Goal: Task Accomplishment & Management: Manage account settings

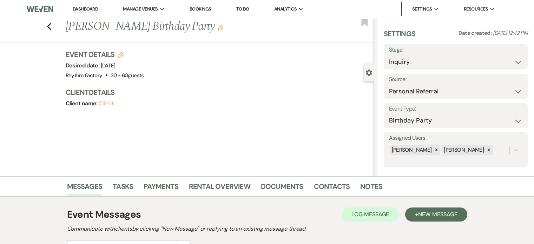
select select "12"
select select "4"
click at [51, 24] on icon "Previous" at bounding box center [49, 26] width 5 height 8
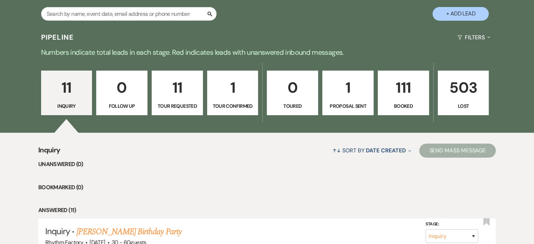
click at [408, 91] on p "111" at bounding box center [403, 88] width 42 height 24
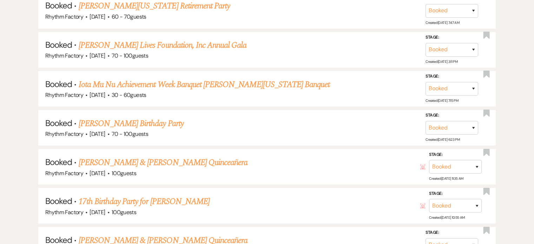
scroll to position [1298, 0]
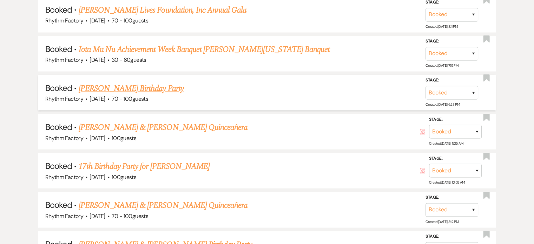
click at [153, 82] on link "[PERSON_NAME] Birthday Party" at bounding box center [131, 88] width 105 height 13
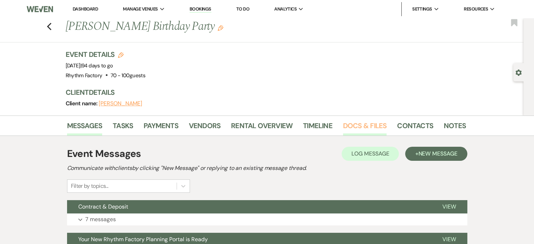
click at [356, 126] on link "Docs & Files" at bounding box center [365, 127] width 44 height 15
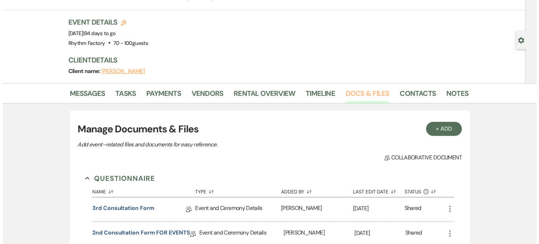
scroll to position [105, 0]
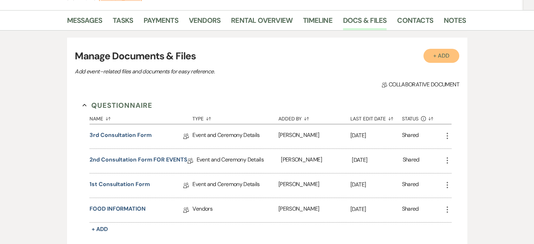
click at [449, 59] on button "+ Add" at bounding box center [441, 56] width 36 height 14
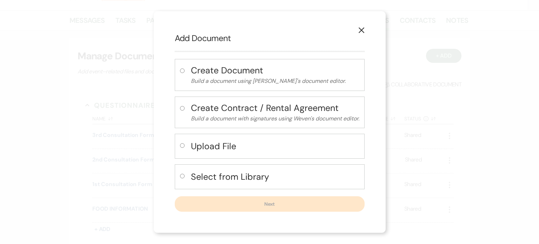
click at [187, 148] on div "Upload File" at bounding box center [270, 146] width 190 height 25
click at [180, 146] on input "radio" at bounding box center [182, 145] width 5 height 5
radio input "true"
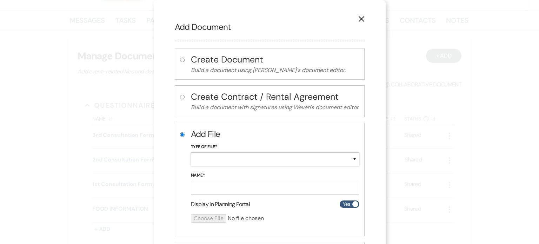
click at [354, 157] on select "Special Event Insurance Vendor Certificate of Insurance Contracts / Rental Agre…" at bounding box center [275, 159] width 168 height 14
select select "10"
click at [191, 152] on select "Special Event Insurance Vendor Certificate of Insurance Contracts / Rental Agre…" at bounding box center [275, 159] width 168 height 14
click at [252, 184] on input "Name*" at bounding box center [275, 188] width 168 height 14
type input "Contract"
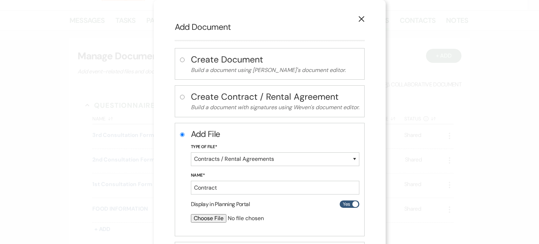
click at [208, 217] on input "file" at bounding box center [256, 218] width 131 height 8
type input "C:\fakepath\Ross_Regina_TENOR EVENT_Revised 050825_Rhythm Factory Contract and …"
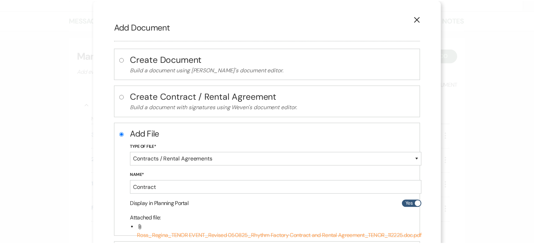
scroll to position [66, 0]
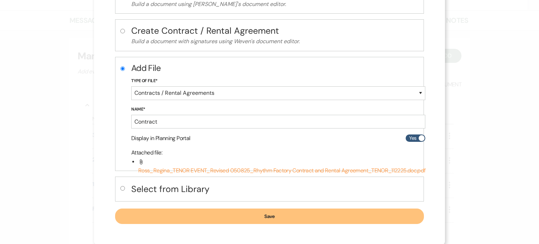
click at [350, 216] on button "Save" at bounding box center [269, 215] width 309 height 15
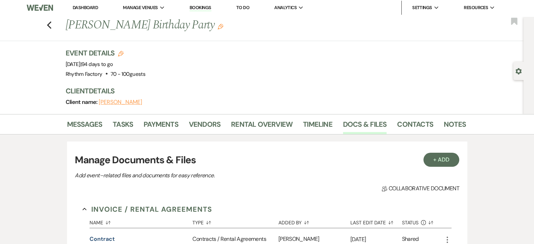
scroll to position [0, 0]
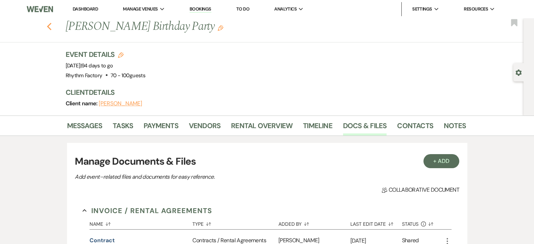
click at [52, 28] on icon "Previous" at bounding box center [49, 26] width 5 height 8
